Goal: Navigation & Orientation: Find specific page/section

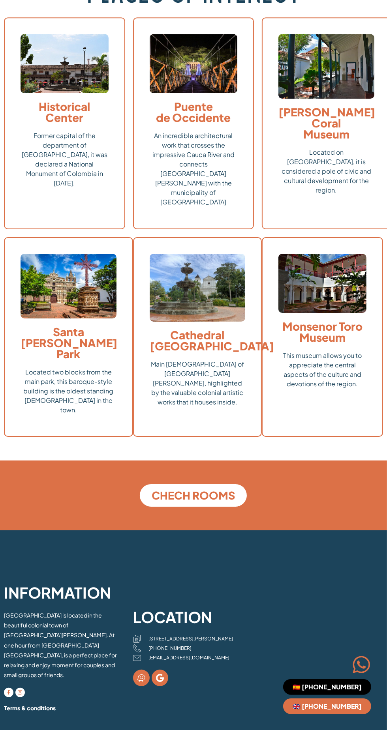
scroll to position [1711, 0]
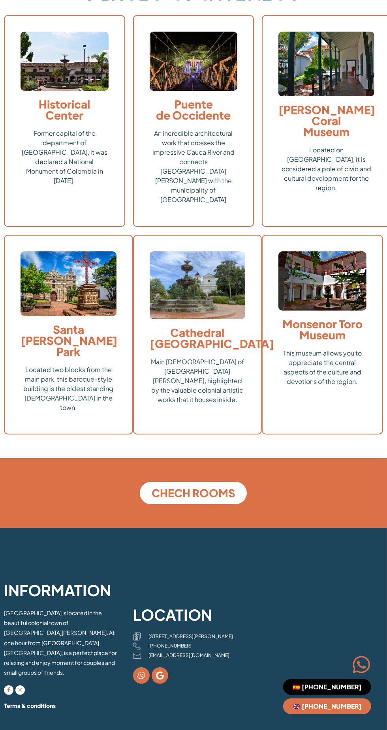
click at [359, 690] on span "🇪🇸 [PHONE_NUMBER]" at bounding box center [327, 687] width 69 height 6
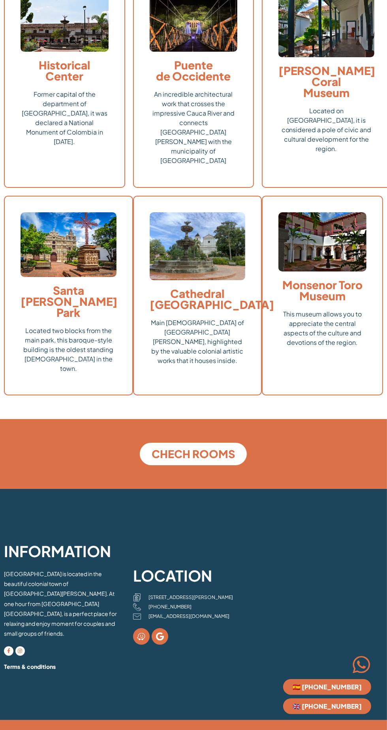
scroll to position [1760, 0]
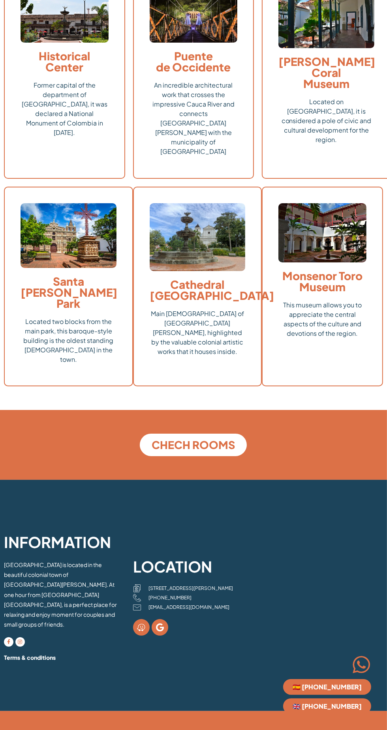
click at [328, 430] on div at bounding box center [322, 445] width 129 height 30
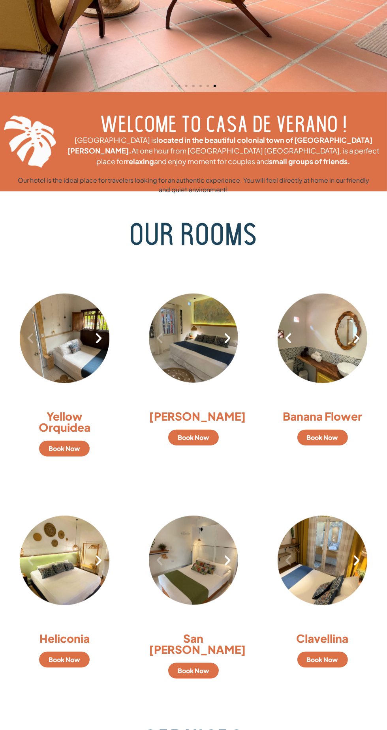
scroll to position [286, 0]
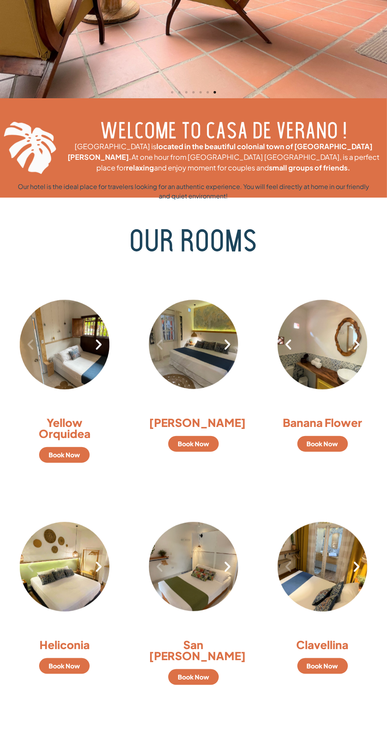
click at [74, 460] on link "Book Now" at bounding box center [64, 455] width 51 height 16
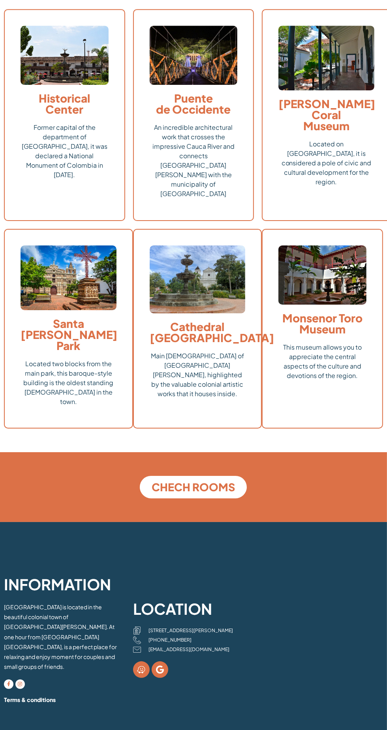
scroll to position [1717, 0]
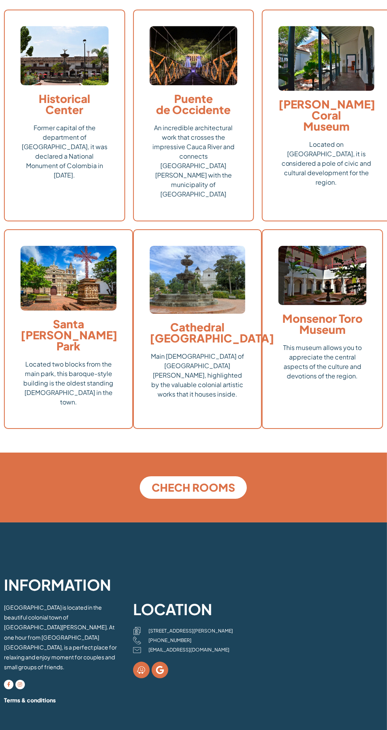
click at [214, 482] on span "CHECH ROOMS" at bounding box center [193, 487] width 83 height 11
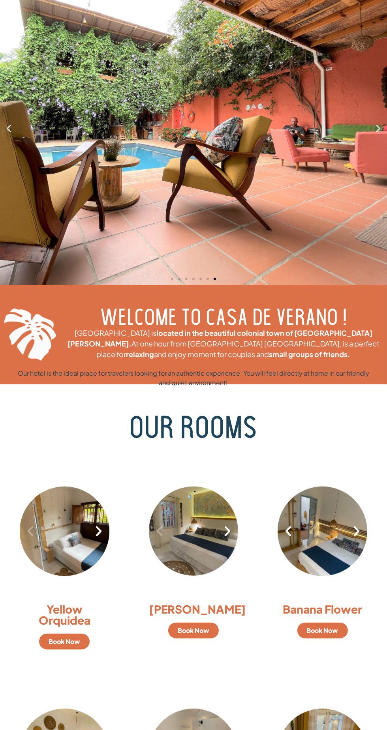
scroll to position [0, 0]
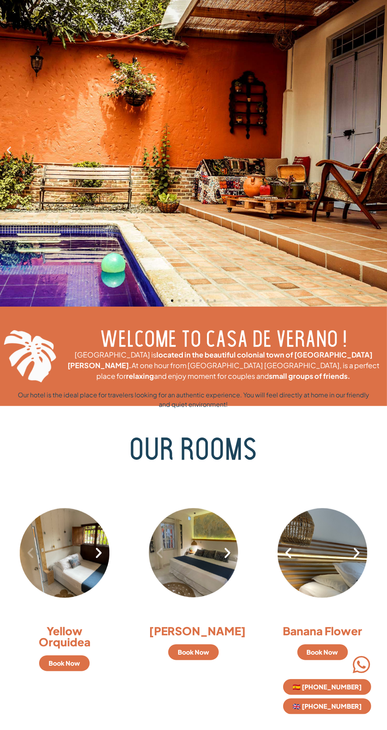
scroll to position [77, 0]
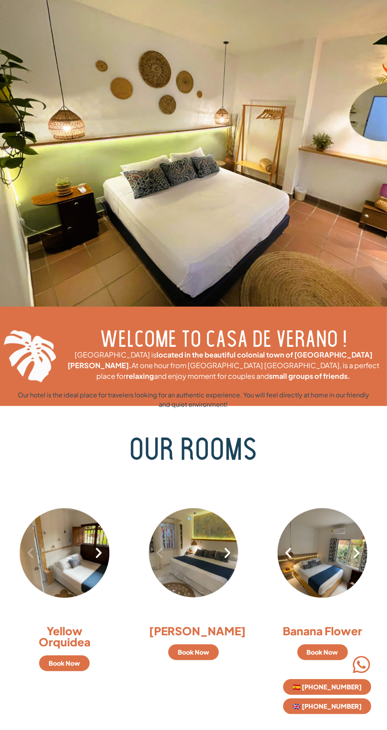
click at [367, 675] on icon at bounding box center [361, 665] width 20 height 20
click at [363, 675] on icon at bounding box center [361, 665] width 20 height 20
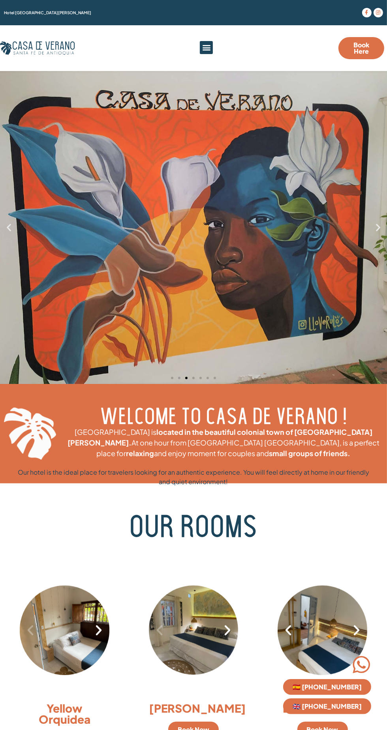
click at [206, 46] on icon "Menu Toggle" at bounding box center [206, 47] width 9 height 9
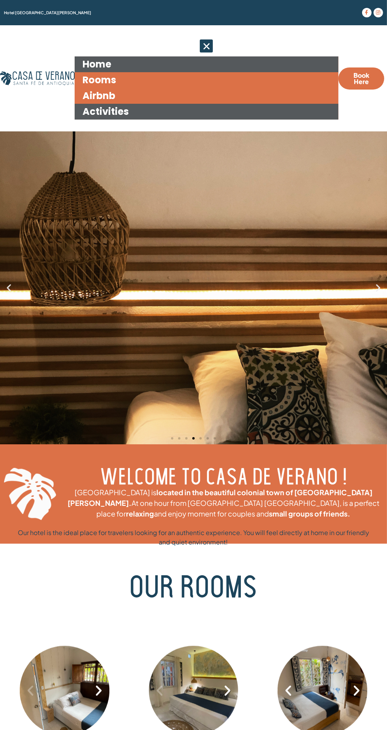
click at [115, 111] on link "Activities" at bounding box center [207, 112] width 264 height 16
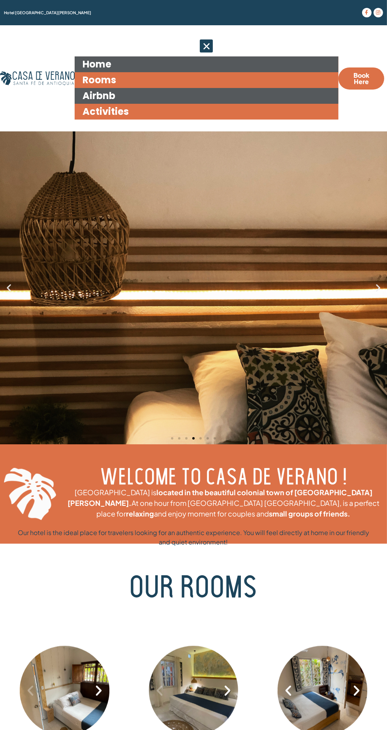
click at [127, 94] on link "Airbnb" at bounding box center [207, 96] width 264 height 16
